Goal: Check status: Check status

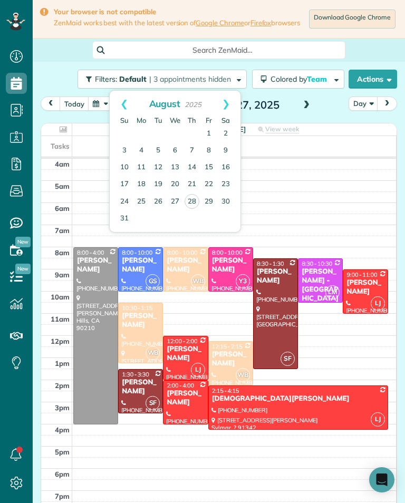
click at [212, 200] on link "29" at bounding box center [209, 202] width 17 height 17
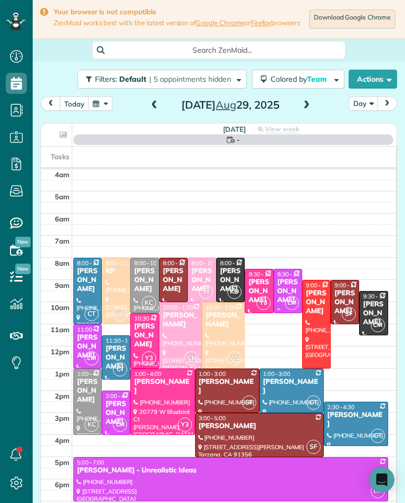
scroll to position [11, 0]
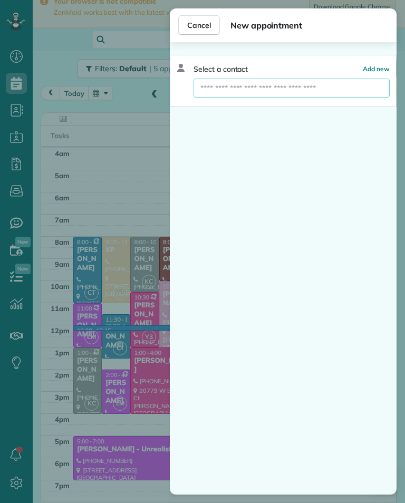
click at [322, 93] on input "text" at bounding box center [292, 88] width 196 height 19
type input "*"
click at [89, 275] on div "Cancel New appointment Select a contact Add new" at bounding box center [202, 251] width 405 height 503
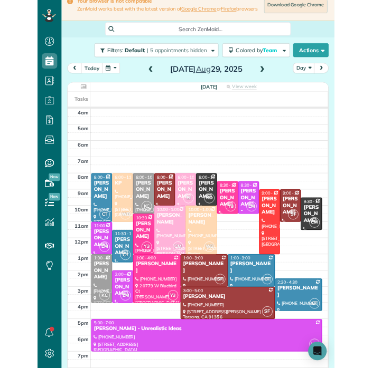
scroll to position [520, 33]
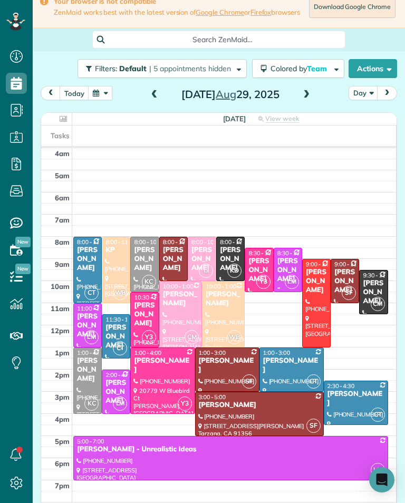
click at [142, 386] on div at bounding box center [162, 380] width 63 height 65
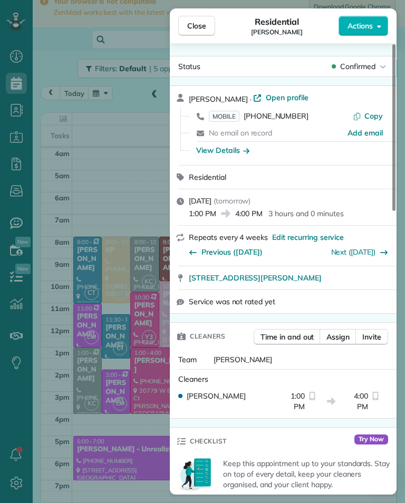
click at [90, 192] on div "Close Residential [PERSON_NAME] Actions Status Confirmed [PERSON_NAME] · Open p…" at bounding box center [202, 251] width 405 height 503
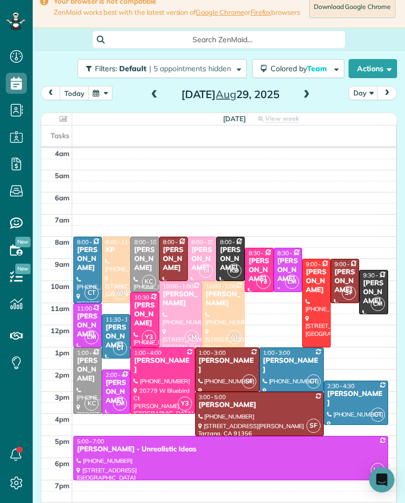
click at [252, 282] on div "[PERSON_NAME]" at bounding box center [259, 270] width 22 height 27
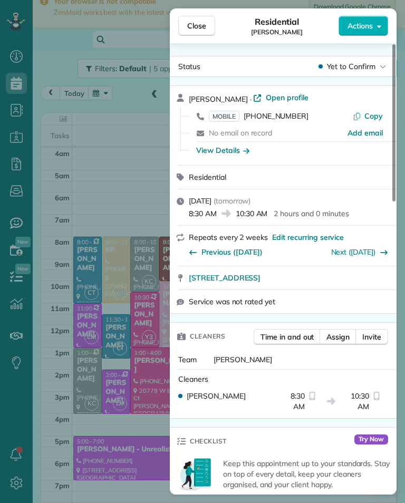
click at [228, 152] on div "View Details" at bounding box center [222, 150] width 53 height 11
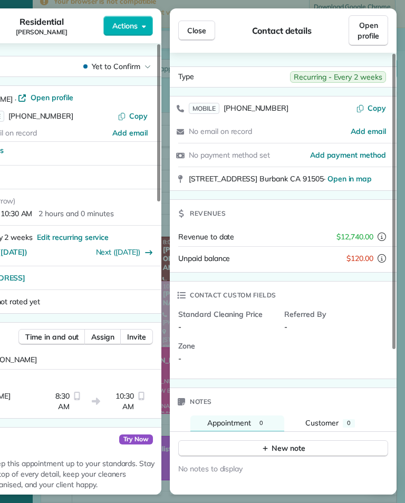
click at [192, 22] on button "Close" at bounding box center [196, 31] width 37 height 20
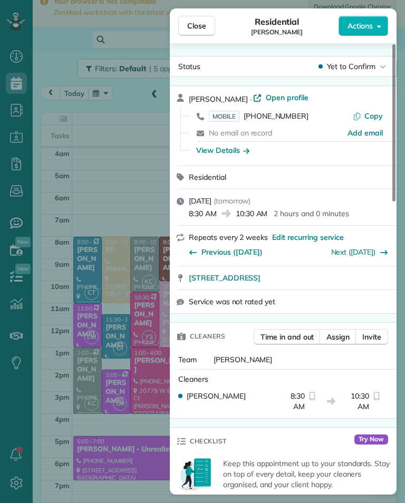
click at [250, 116] on span "[PHONE_NUMBER]" at bounding box center [276, 115] width 65 height 9
click at [135, 250] on div "Close Residential [PERSON_NAME] Actions Status Yet to Confirm [PERSON_NAME] · O…" at bounding box center [202, 251] width 405 height 503
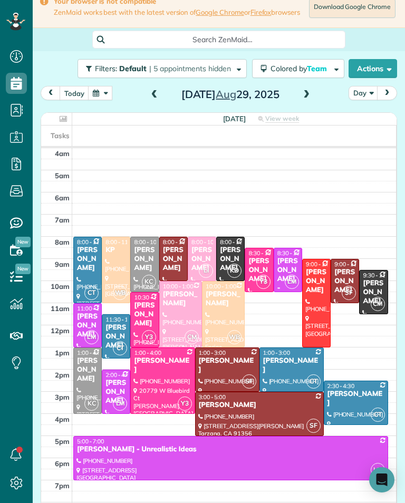
click at [156, 388] on div at bounding box center [162, 380] width 63 height 65
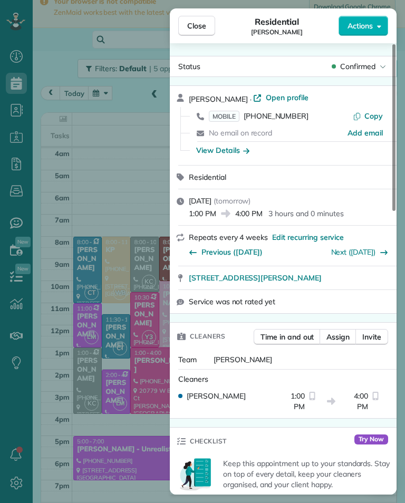
click at [198, 148] on div "View Details" at bounding box center [222, 150] width 53 height 11
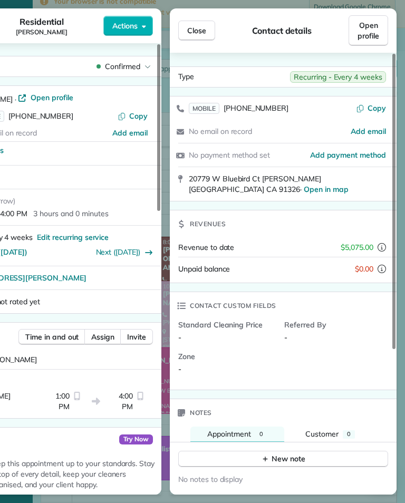
click at [197, 31] on span "Close" at bounding box center [196, 30] width 19 height 11
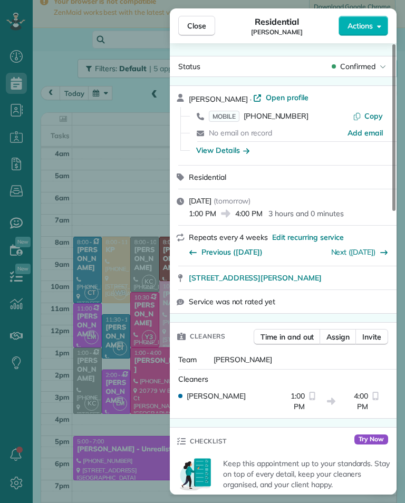
click at [114, 235] on div "Close Residential [PERSON_NAME] Actions Status Confirmed [PERSON_NAME] · Open p…" at bounding box center [202, 251] width 405 height 503
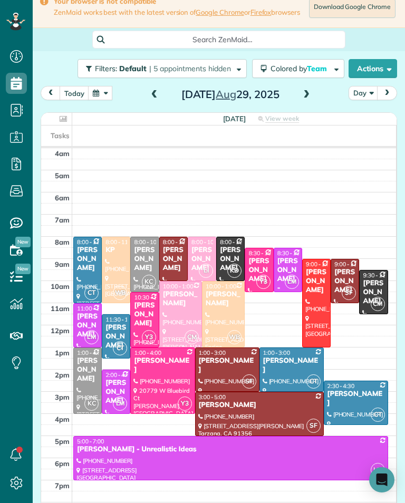
scroll to position [520, 33]
click at [310, 100] on span at bounding box center [307, 94] width 12 height 9
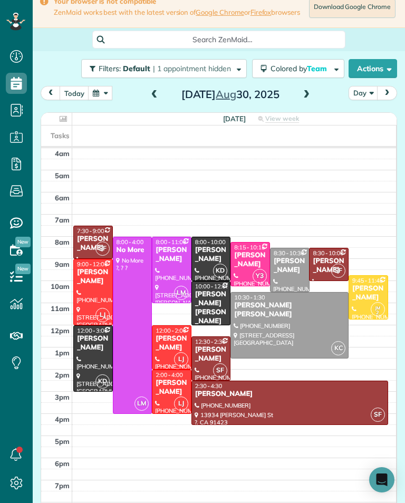
click at [211, 300] on div "[PERSON_NAME] [PERSON_NAME]" at bounding box center [211, 308] width 33 height 36
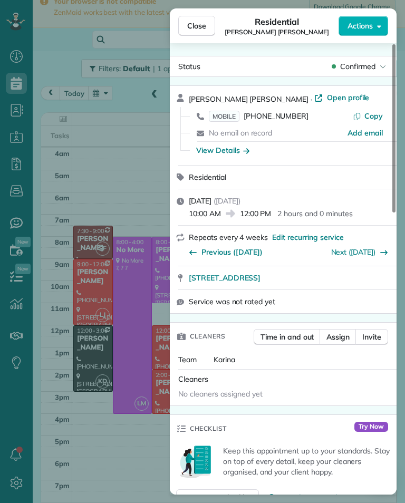
click at [284, 119] on span "[PHONE_NUMBER]" at bounding box center [276, 115] width 65 height 9
click at [78, 341] on div "Close Residential [PERSON_NAME] [PERSON_NAME] Actions Status Confirmed [PERSON_…" at bounding box center [202, 251] width 405 height 503
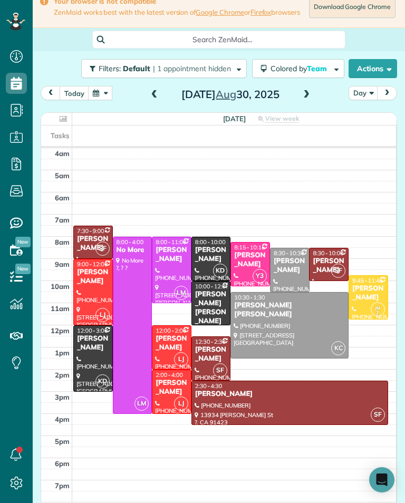
scroll to position [520, 33]
click at [149, 92] on span at bounding box center [155, 95] width 12 height 16
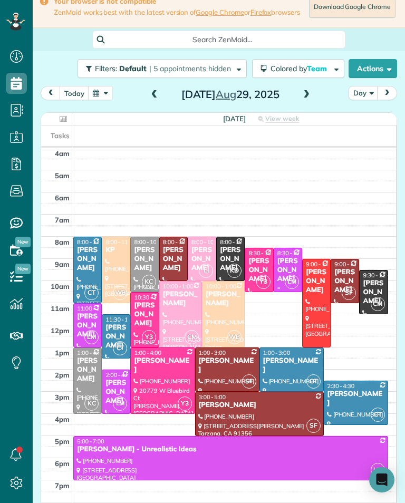
click at [198, 259] on div "[PERSON_NAME]" at bounding box center [202, 259] width 22 height 27
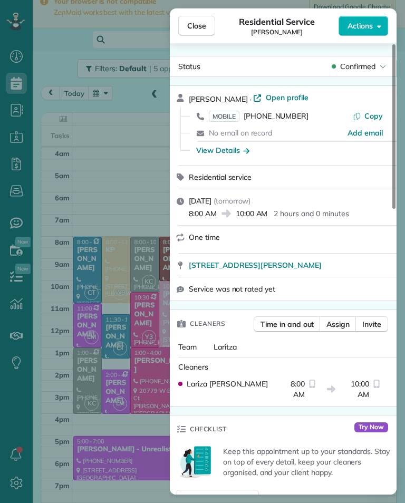
click at [214, 150] on div "View Details" at bounding box center [222, 150] width 53 height 11
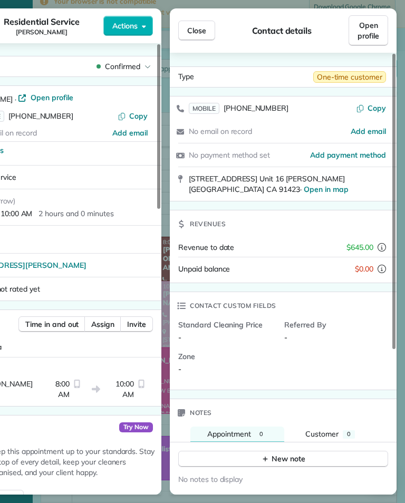
click at [199, 37] on button "Close" at bounding box center [196, 31] width 37 height 20
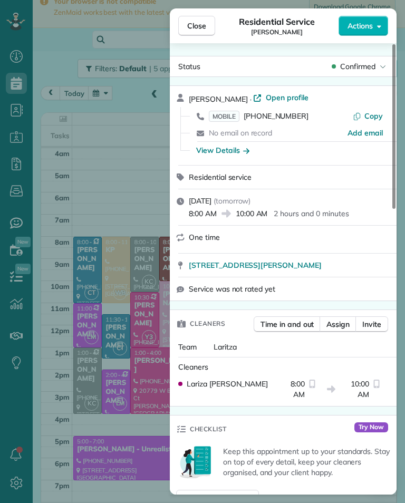
click at [272, 111] on span "[PHONE_NUMBER]" at bounding box center [276, 115] width 65 height 9
click at [201, 26] on span "Close" at bounding box center [196, 26] width 19 height 11
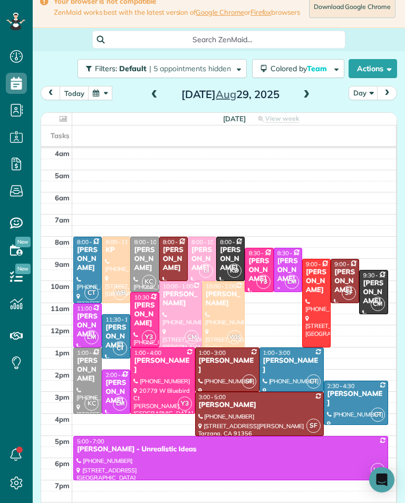
scroll to position [520, 33]
click at [104, 99] on button "button" at bounding box center [100, 93] width 24 height 14
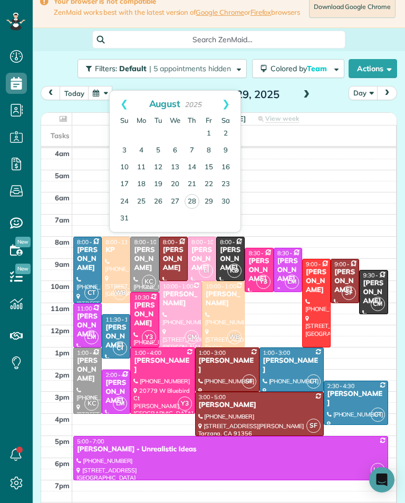
click at [214, 179] on link "22" at bounding box center [209, 184] width 17 height 17
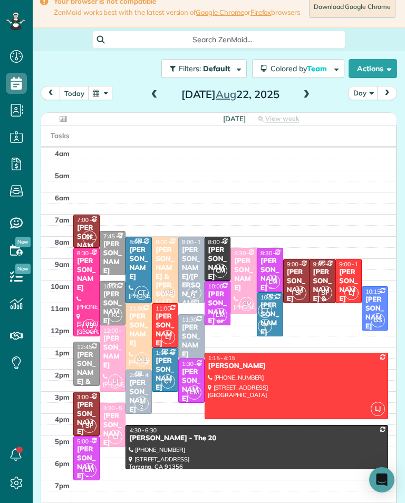
click at [149, 100] on span at bounding box center [155, 94] width 12 height 9
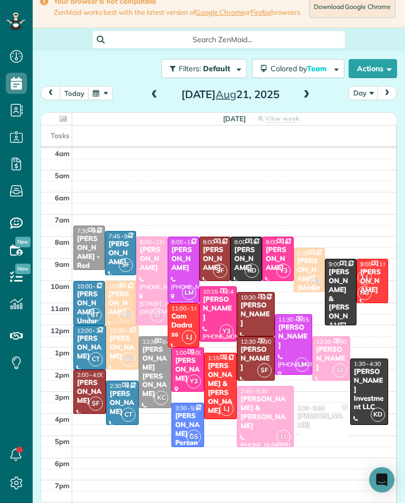
click at [310, 93] on span at bounding box center [307, 95] width 12 height 16
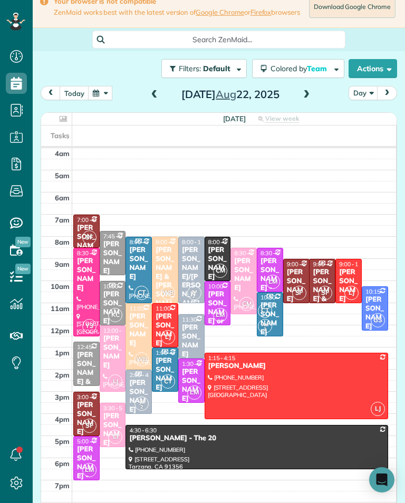
click at [349, 284] on div "[PERSON_NAME]" at bounding box center [349, 286] width 20 height 36
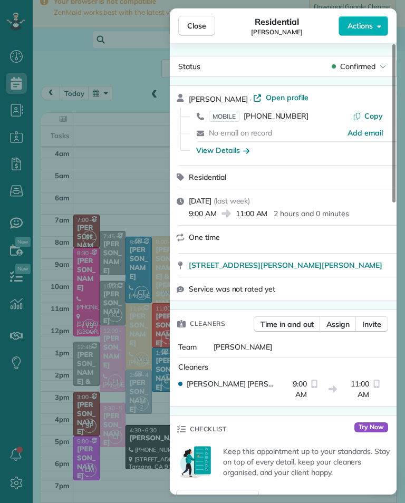
click at [92, 86] on div "Close Residential [PERSON_NAME] Actions Status Confirmed [PERSON_NAME] · Open p…" at bounding box center [202, 251] width 405 height 503
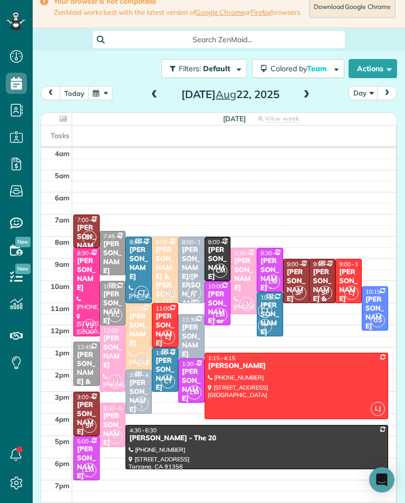
click at [67, 96] on button "today" at bounding box center [75, 93] width 30 height 14
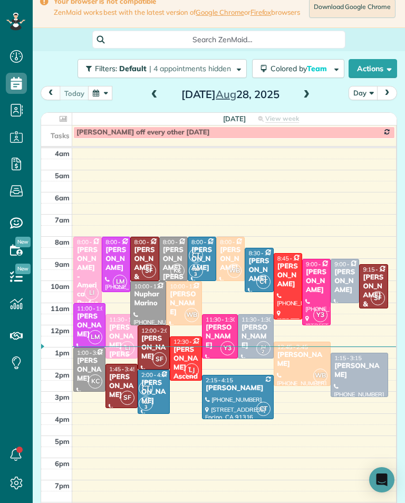
click at [304, 92] on span at bounding box center [307, 95] width 12 height 16
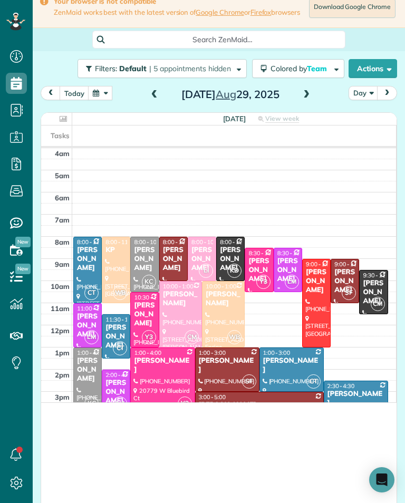
scroll to position [520, 33]
